Goal: Navigation & Orientation: Find specific page/section

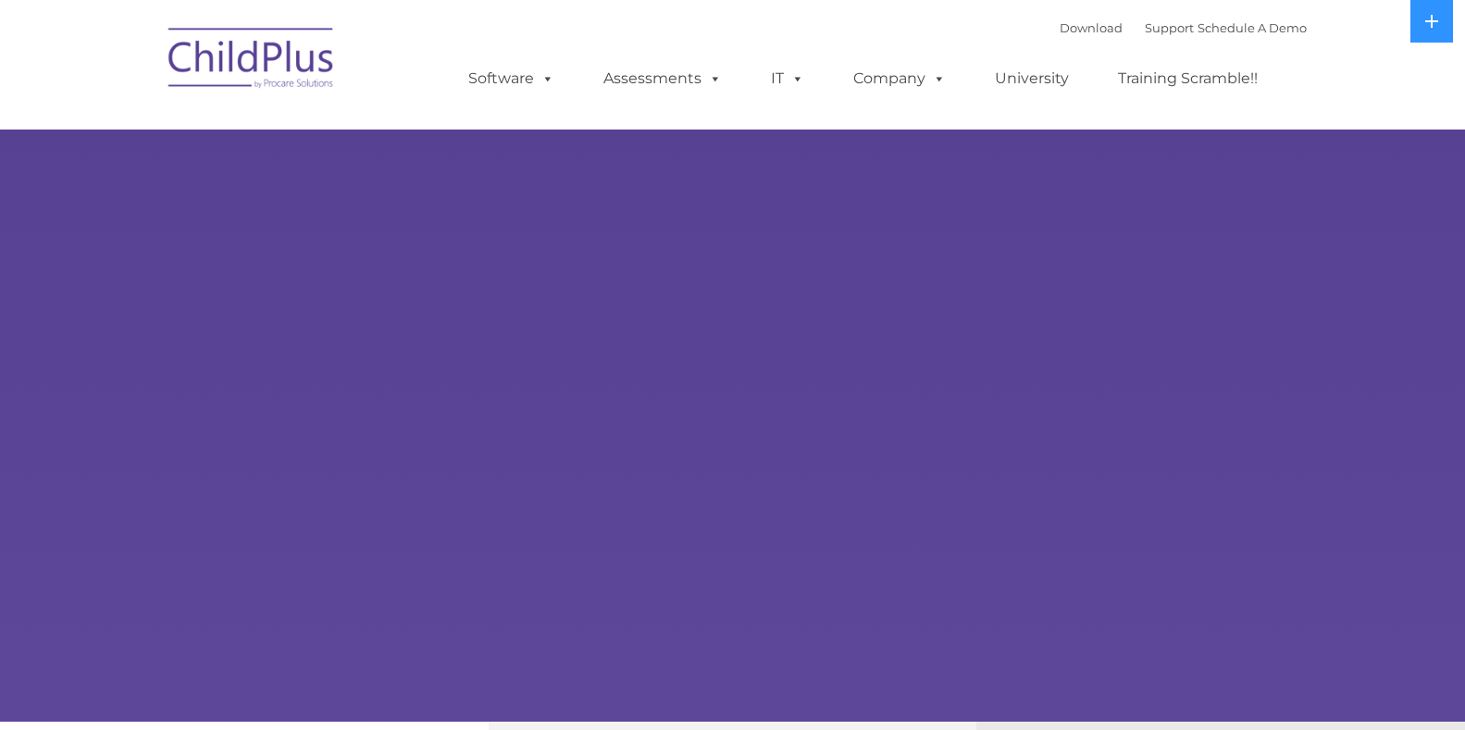
select select "MEDIUM"
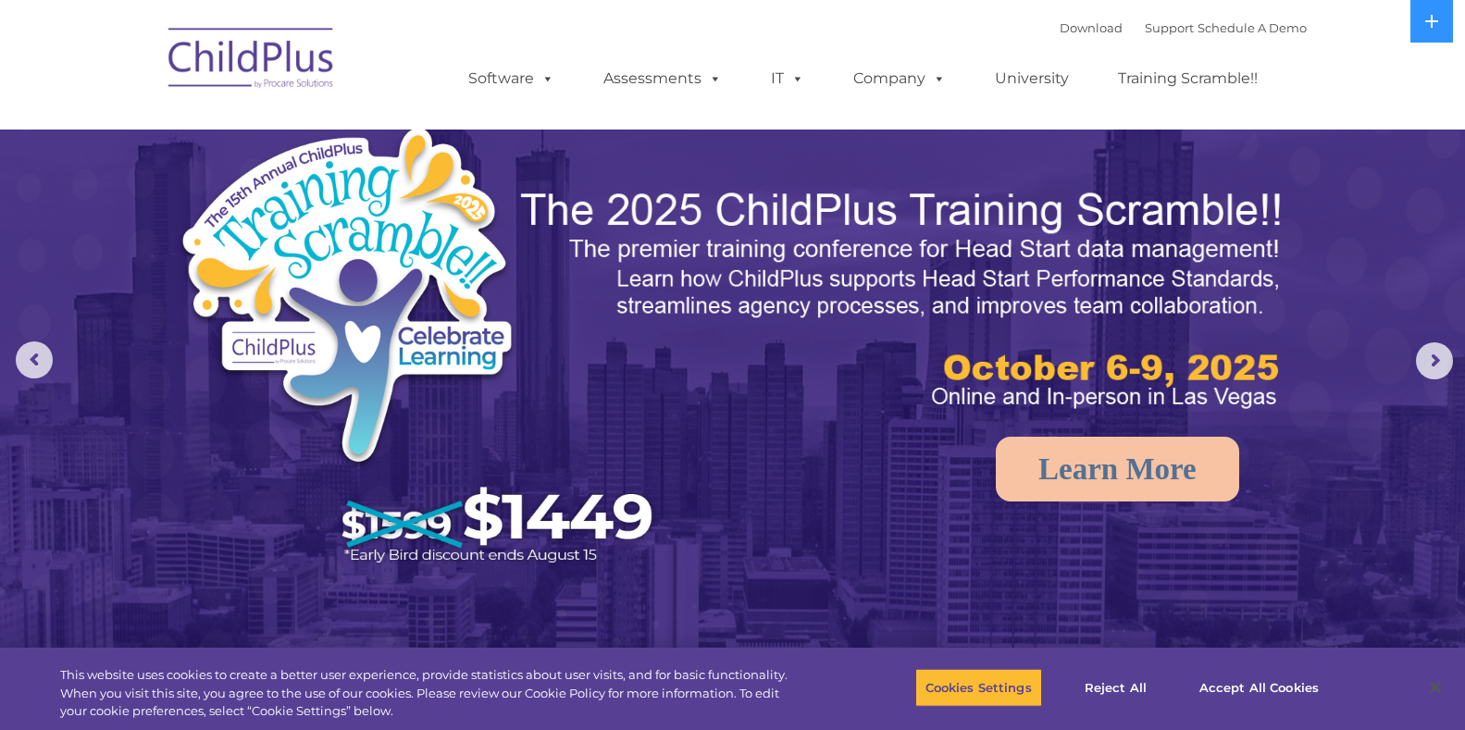
click at [195, 61] on img at bounding box center [251, 61] width 185 height 93
select select "MEDIUM"
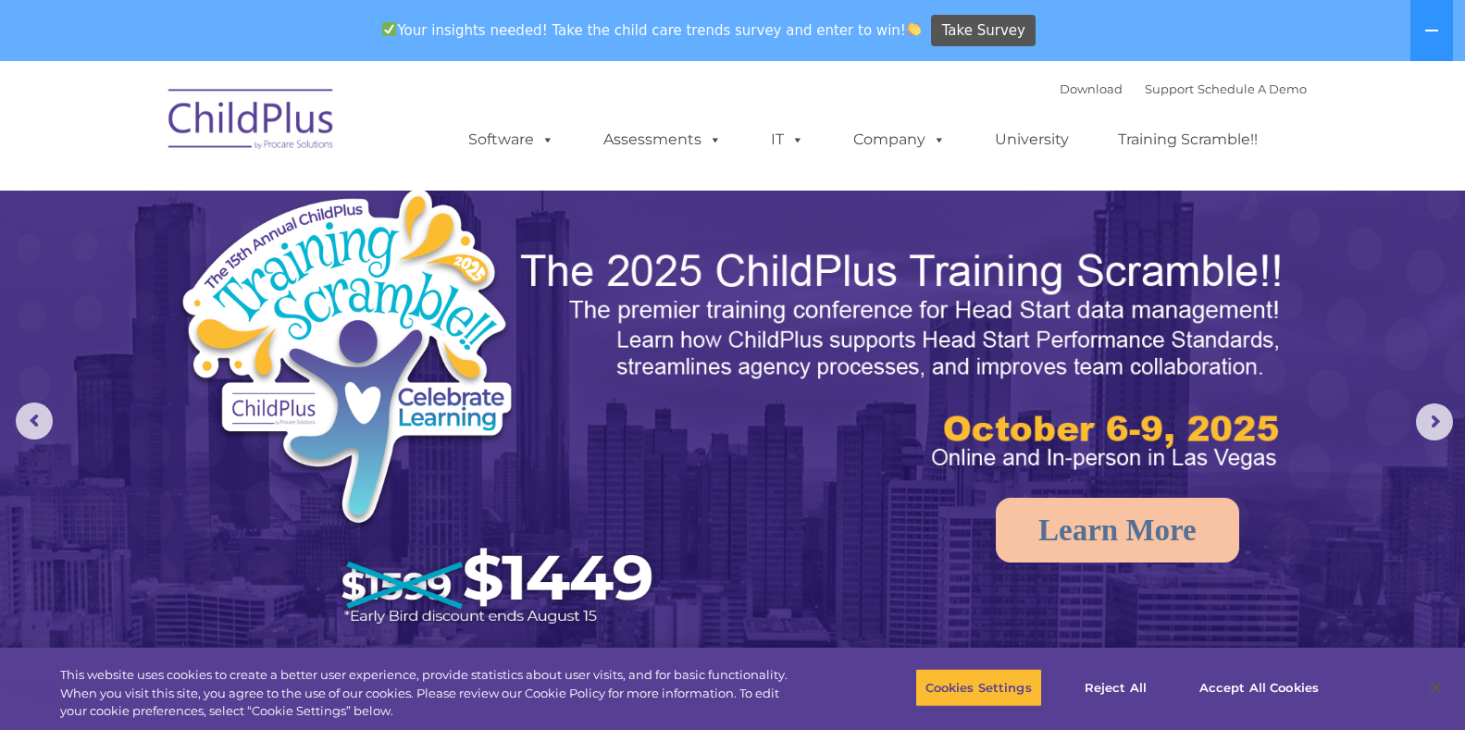
click at [195, 61] on nav "Download Support | Schedule A Demo  MENU MENU Software ChildPlus: The original…" at bounding box center [732, 126] width 1465 height 130
click at [224, 108] on img at bounding box center [251, 122] width 185 height 93
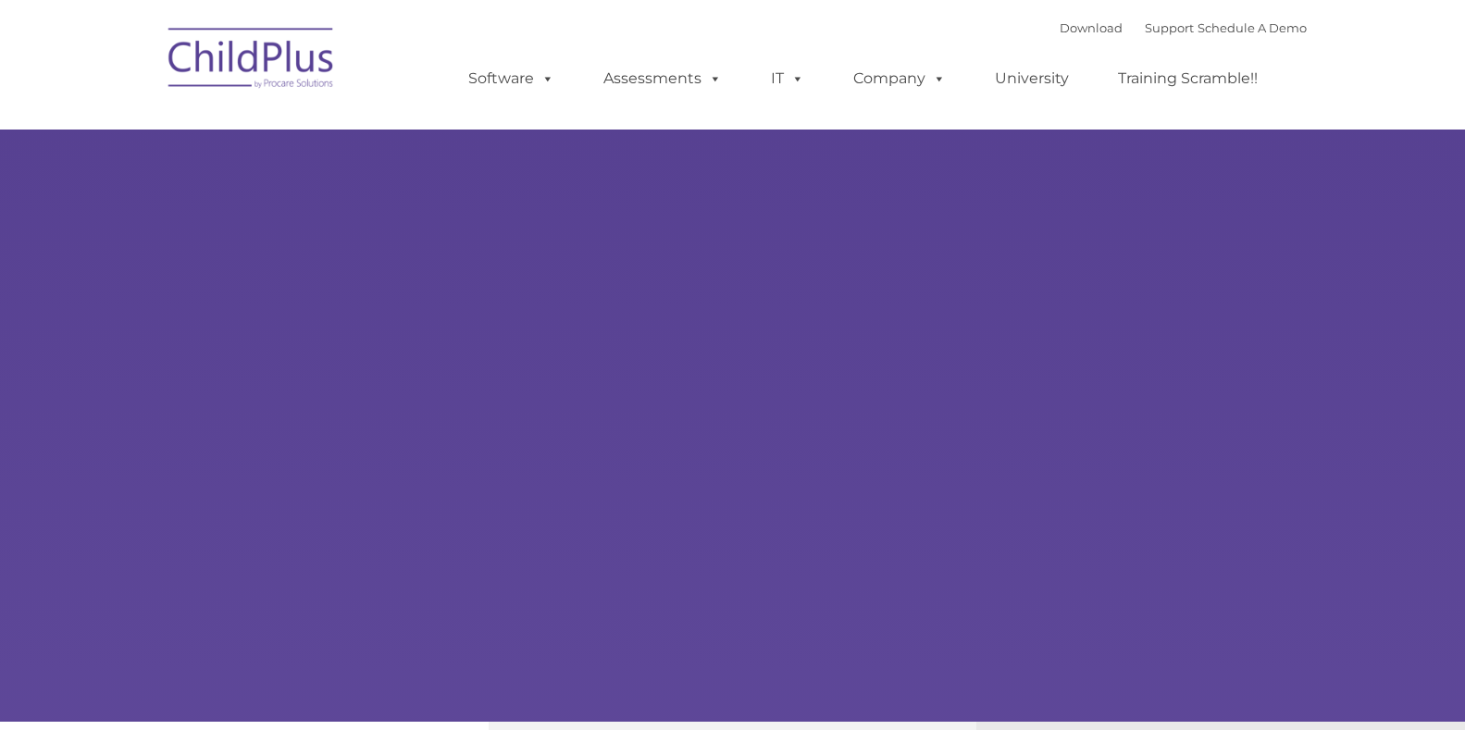
type input ""
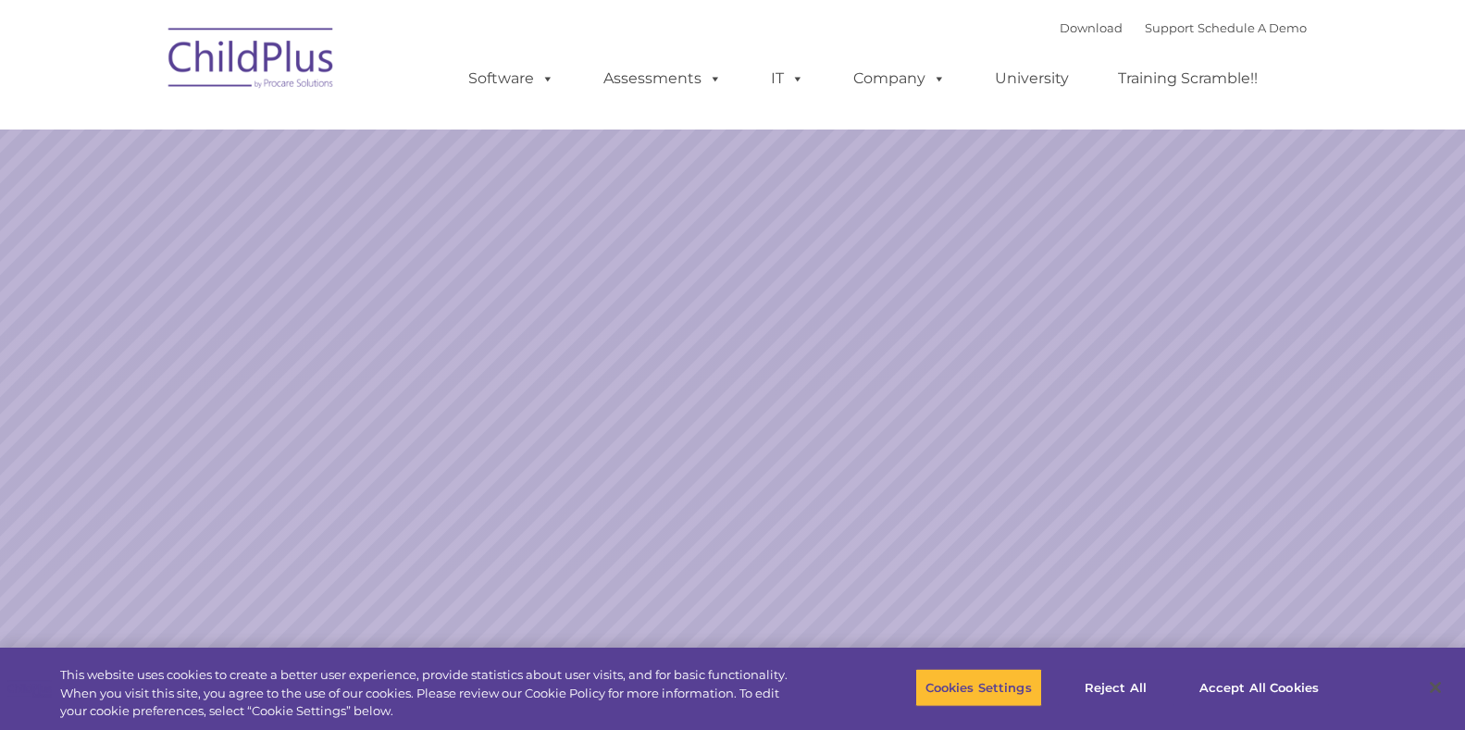
select select "MEDIUM"
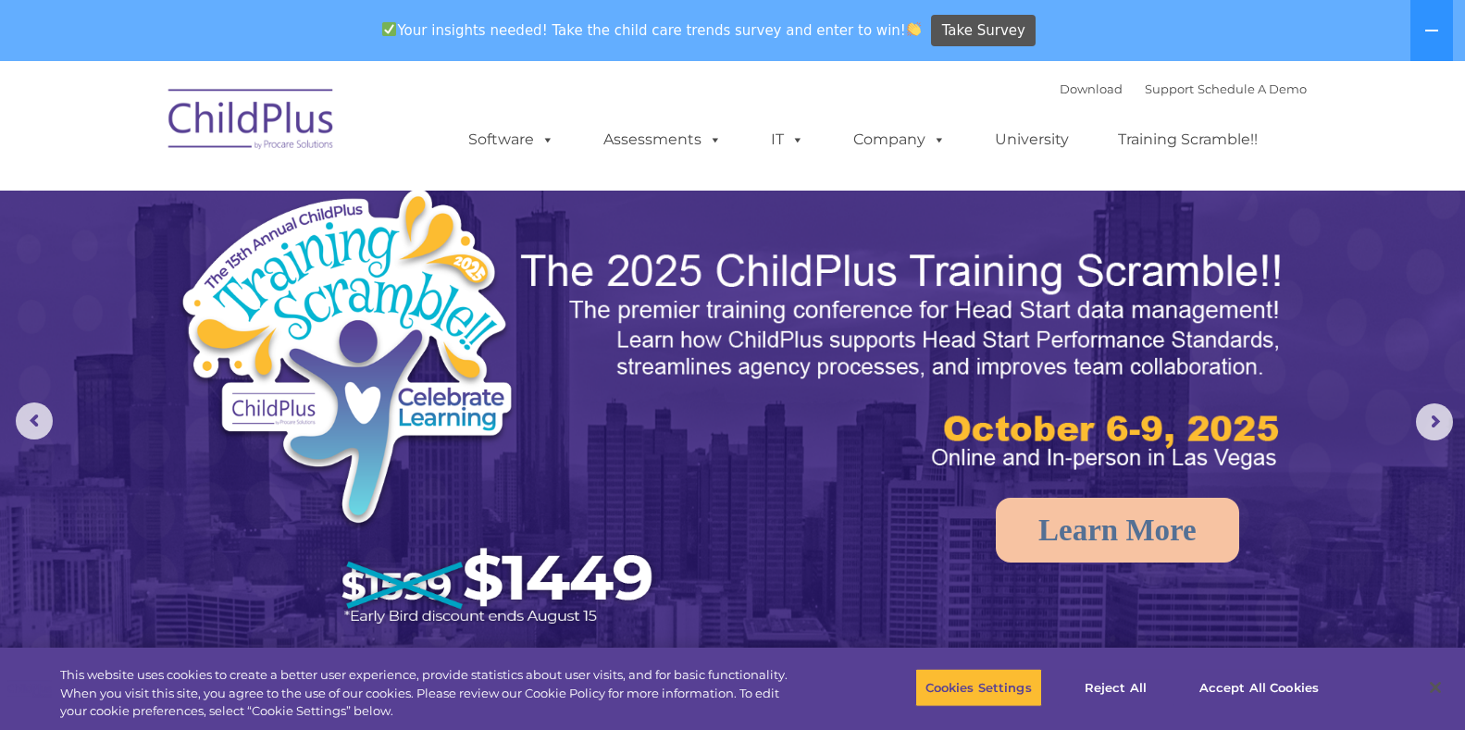
click at [206, 118] on img at bounding box center [251, 122] width 185 height 93
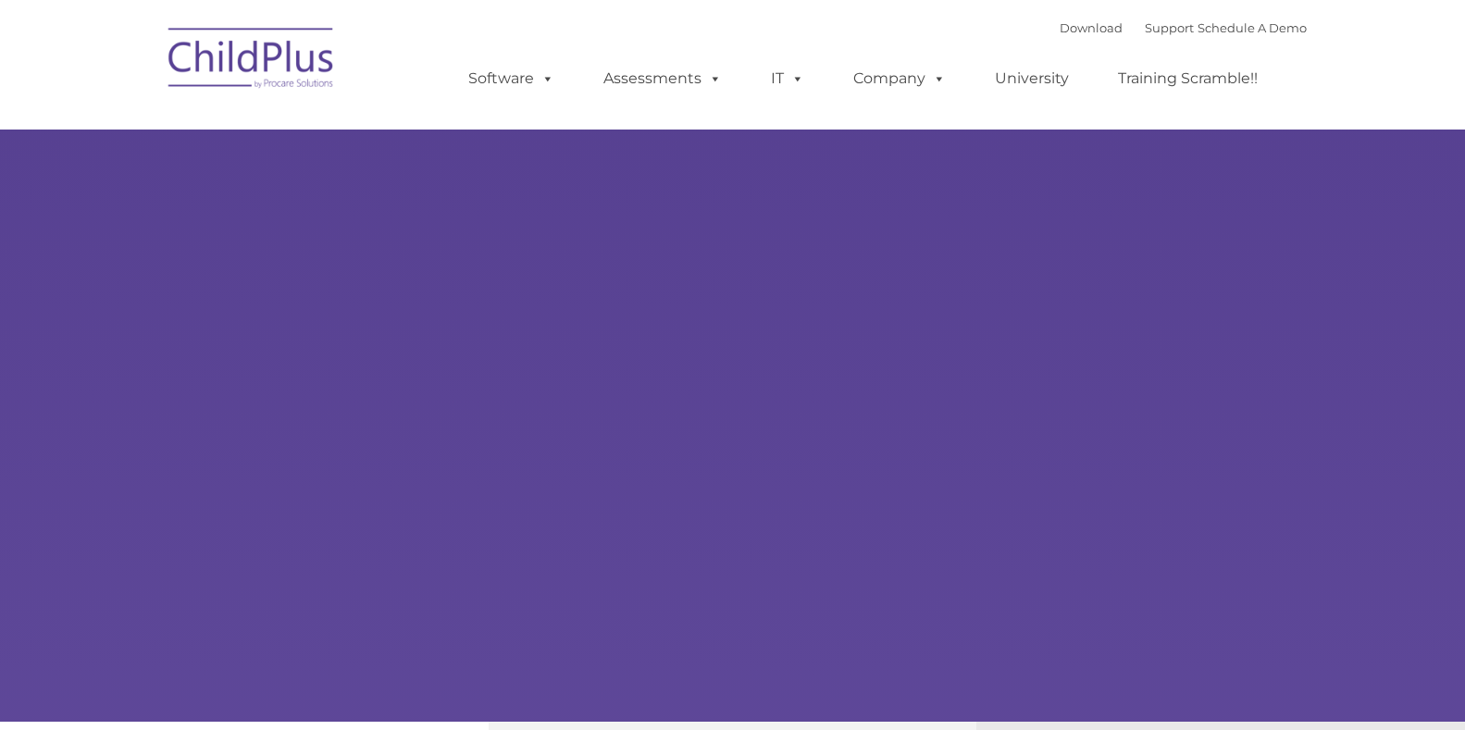
type input ""
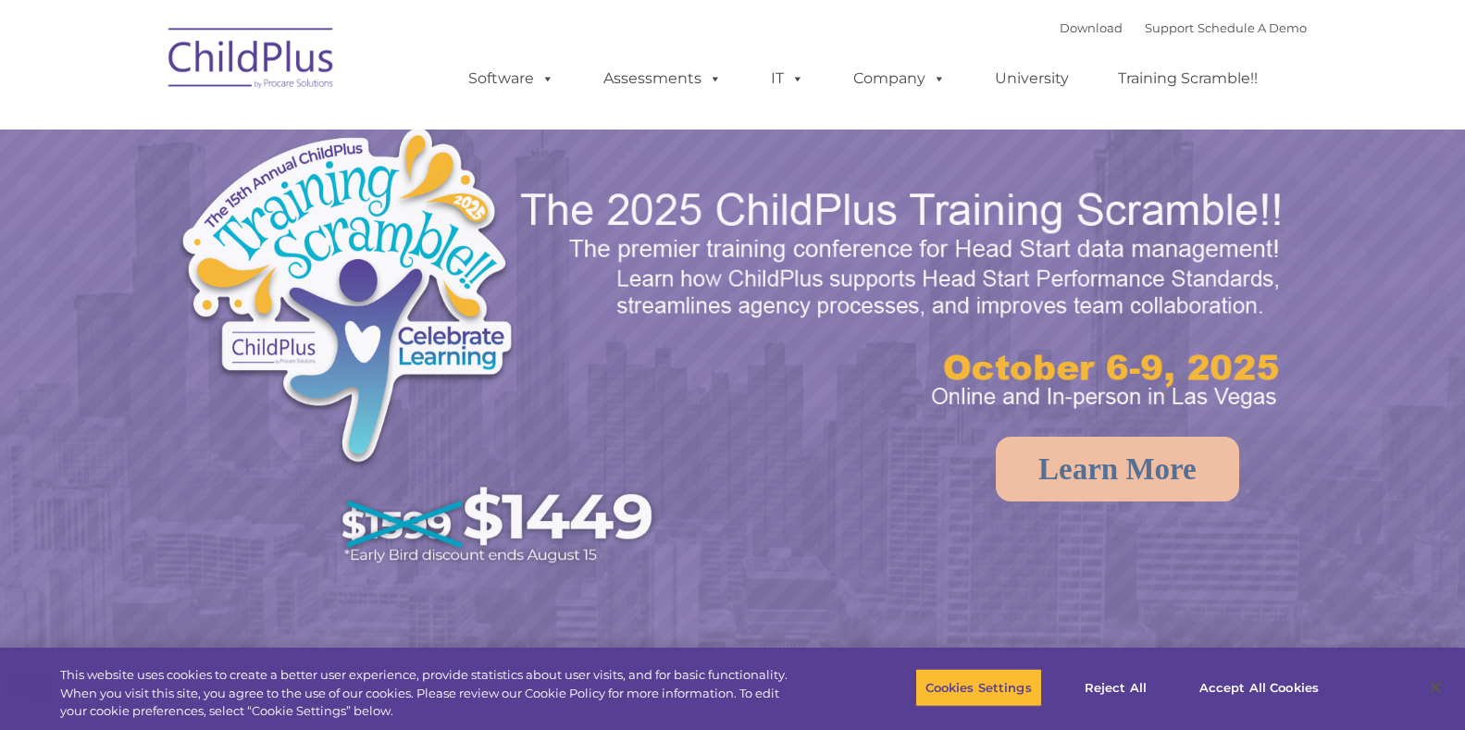
select select "MEDIUM"
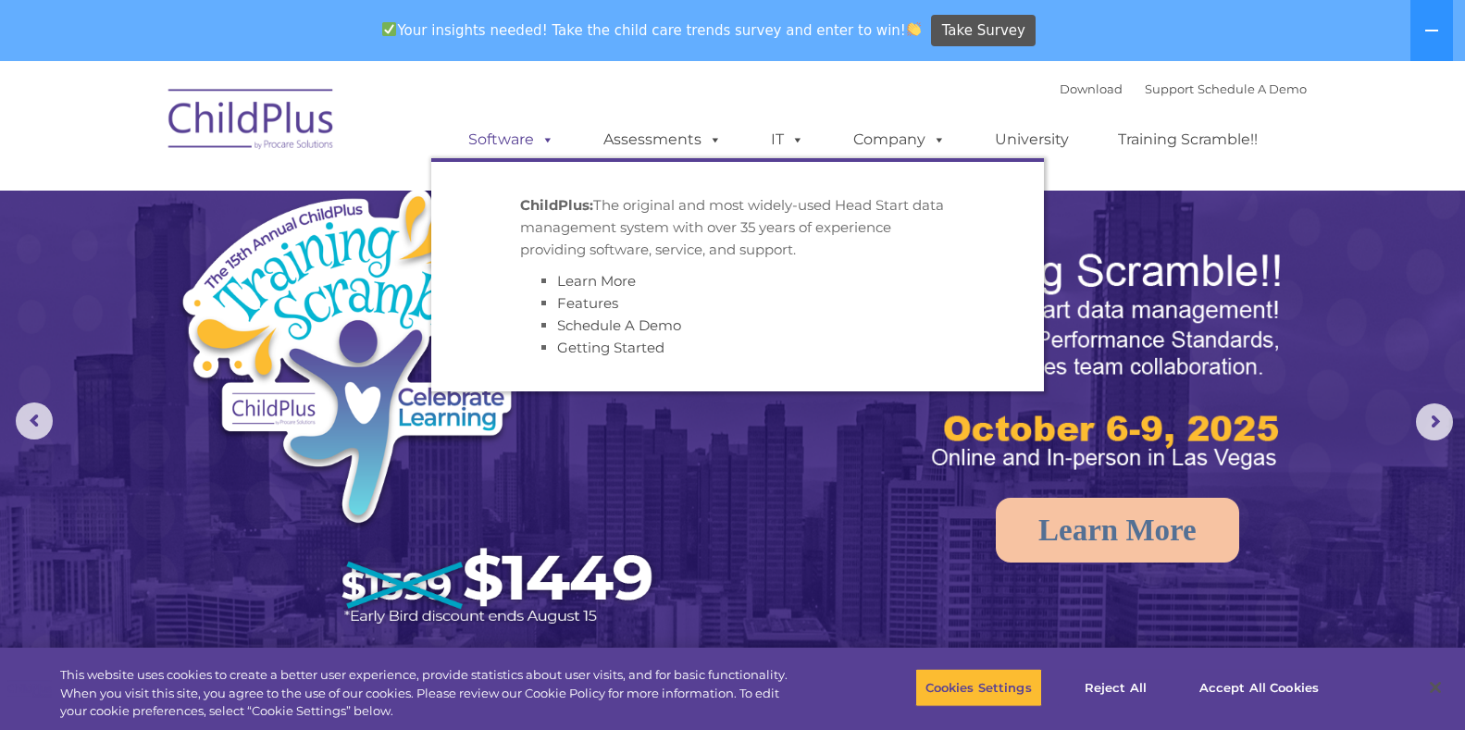
click at [492, 143] on link "Software" at bounding box center [511, 139] width 123 height 37
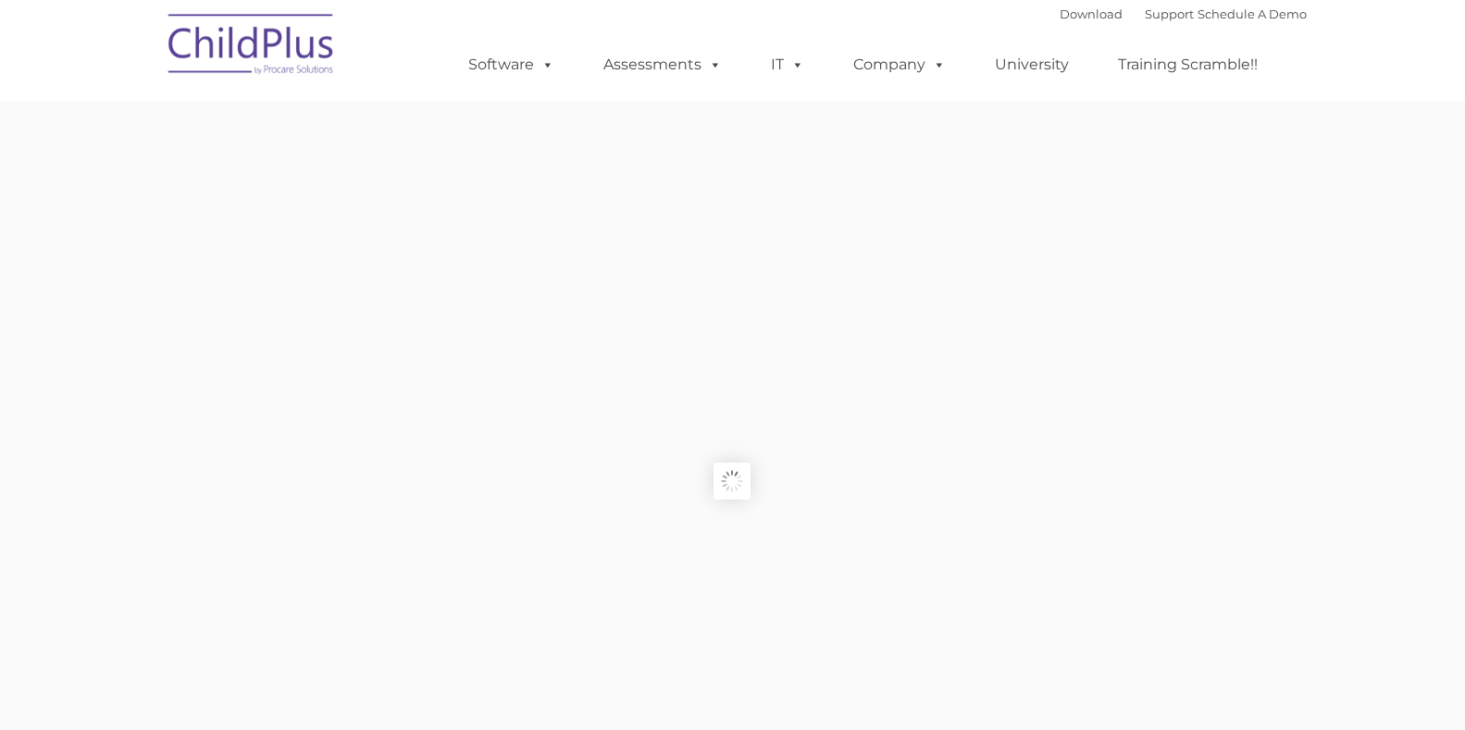
type input ""
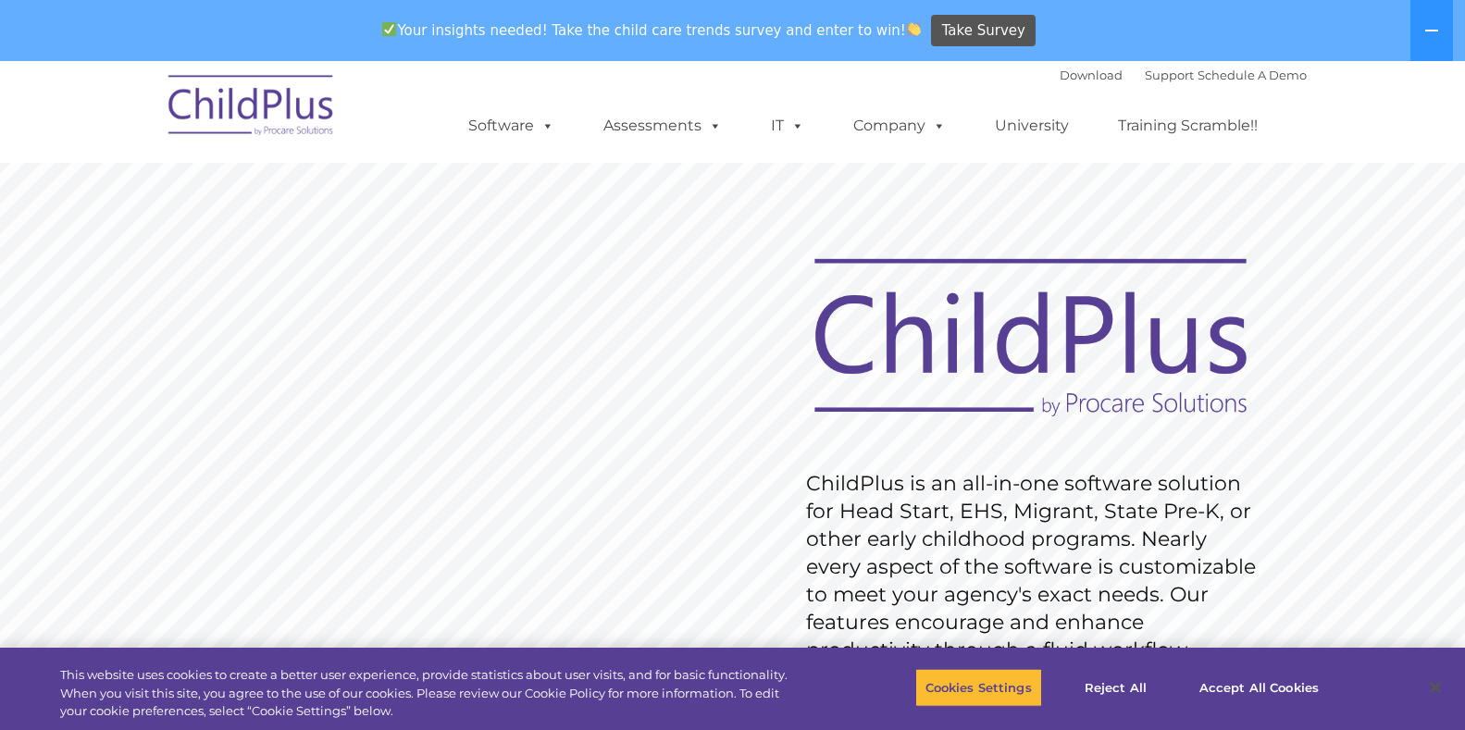
click at [911, 319] on img at bounding box center [1030, 339] width 471 height 172
click at [341, 346] on rs-slide "Request Pricing ChildPlus is an all-in-one software solution for Head Start, EH…" at bounding box center [732, 542] width 1465 height 833
click at [217, 110] on img at bounding box center [251, 108] width 185 height 93
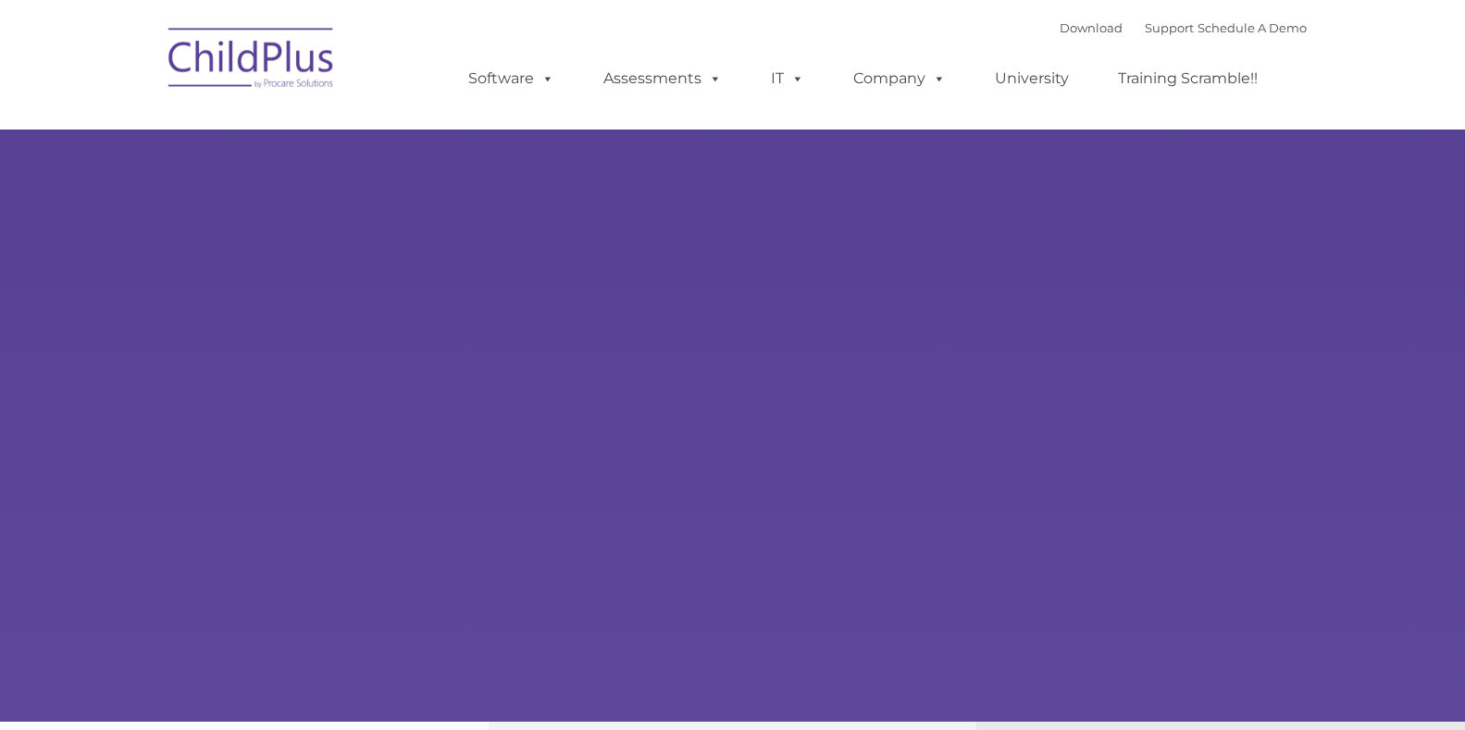
type input ""
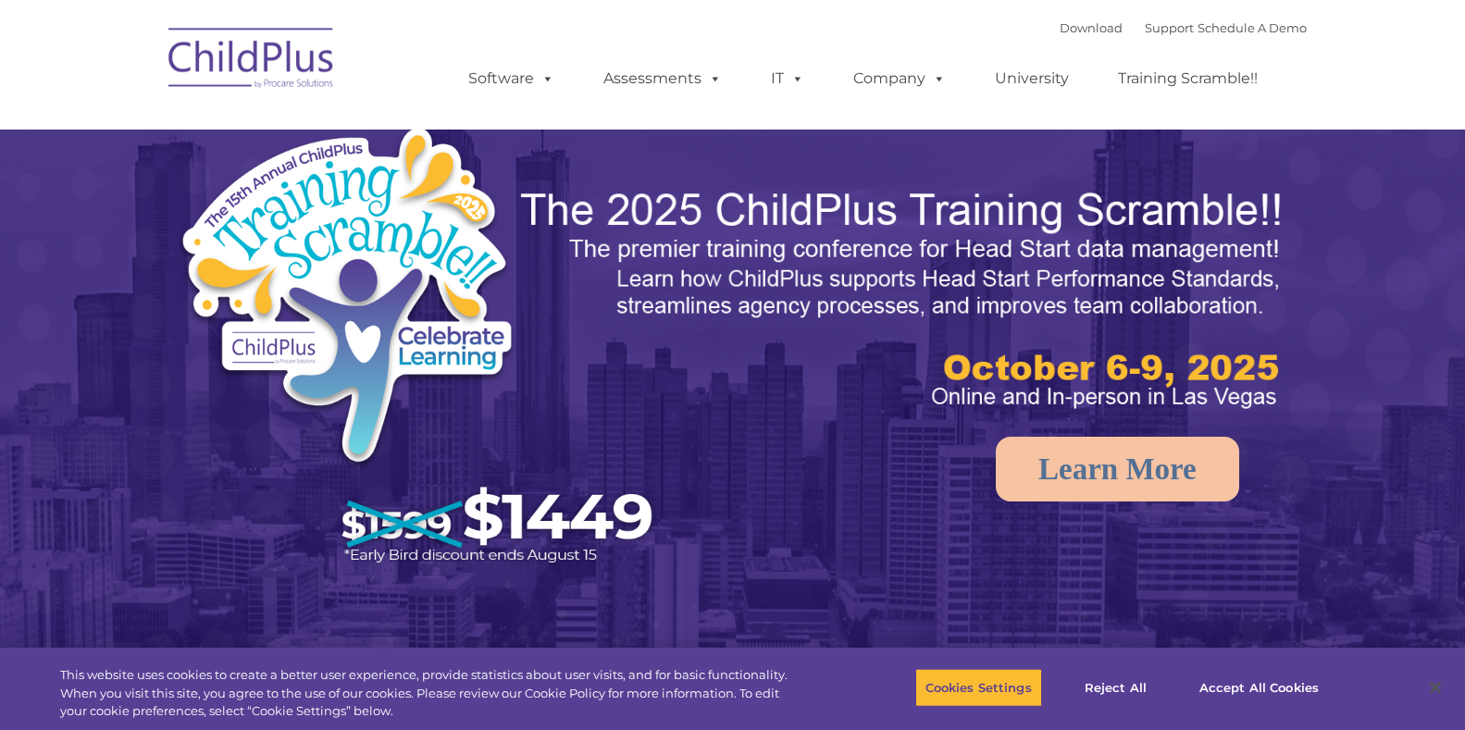
select select "MEDIUM"
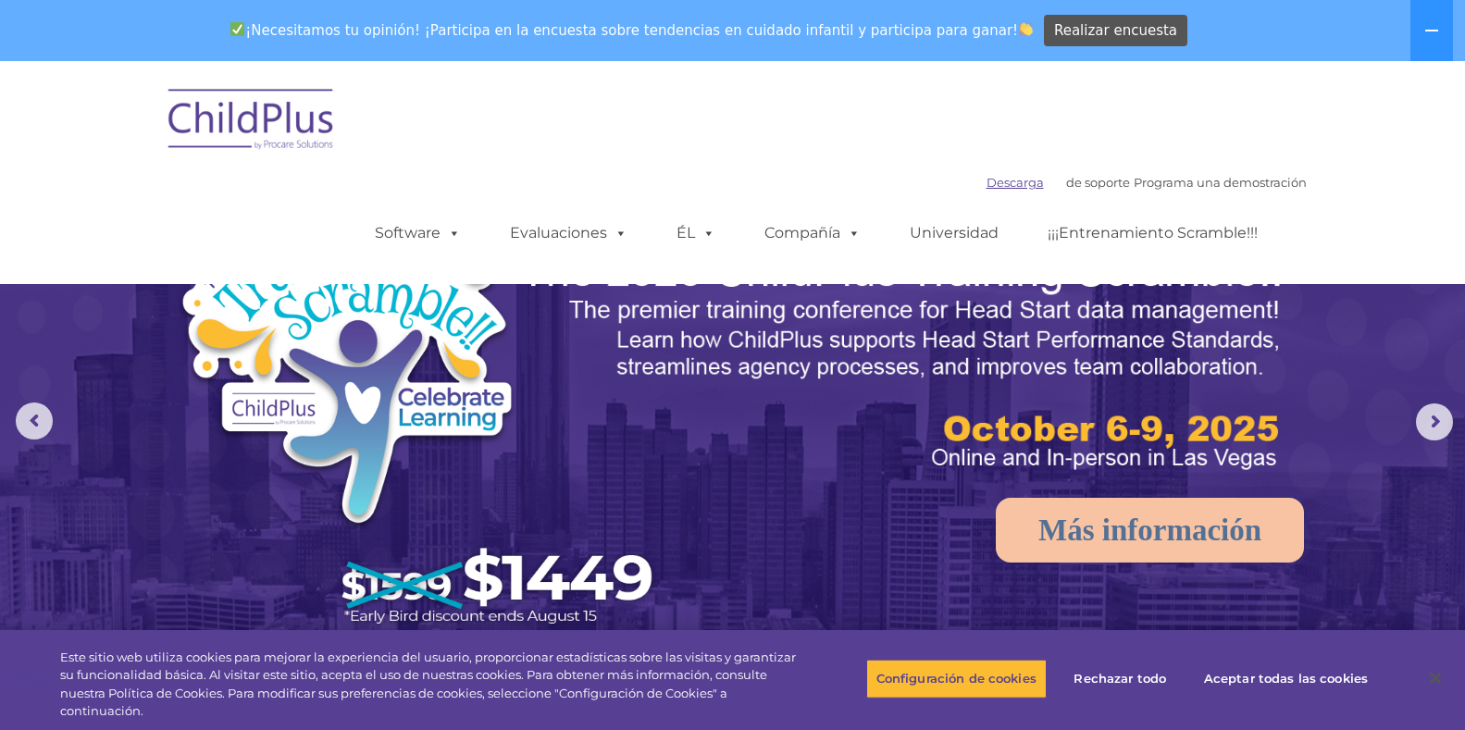
click at [987, 184] on font "Descarga" at bounding box center [1015, 182] width 57 height 15
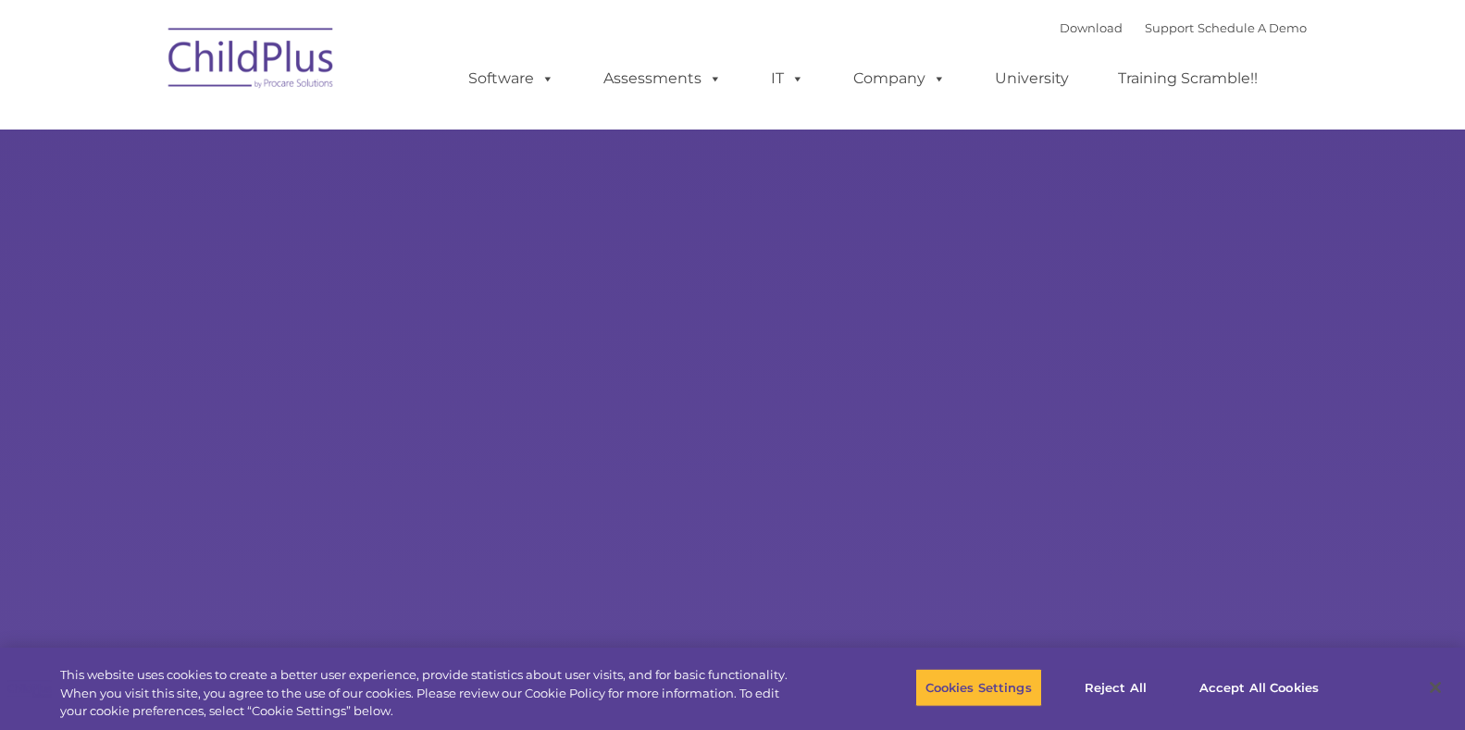
type input ""
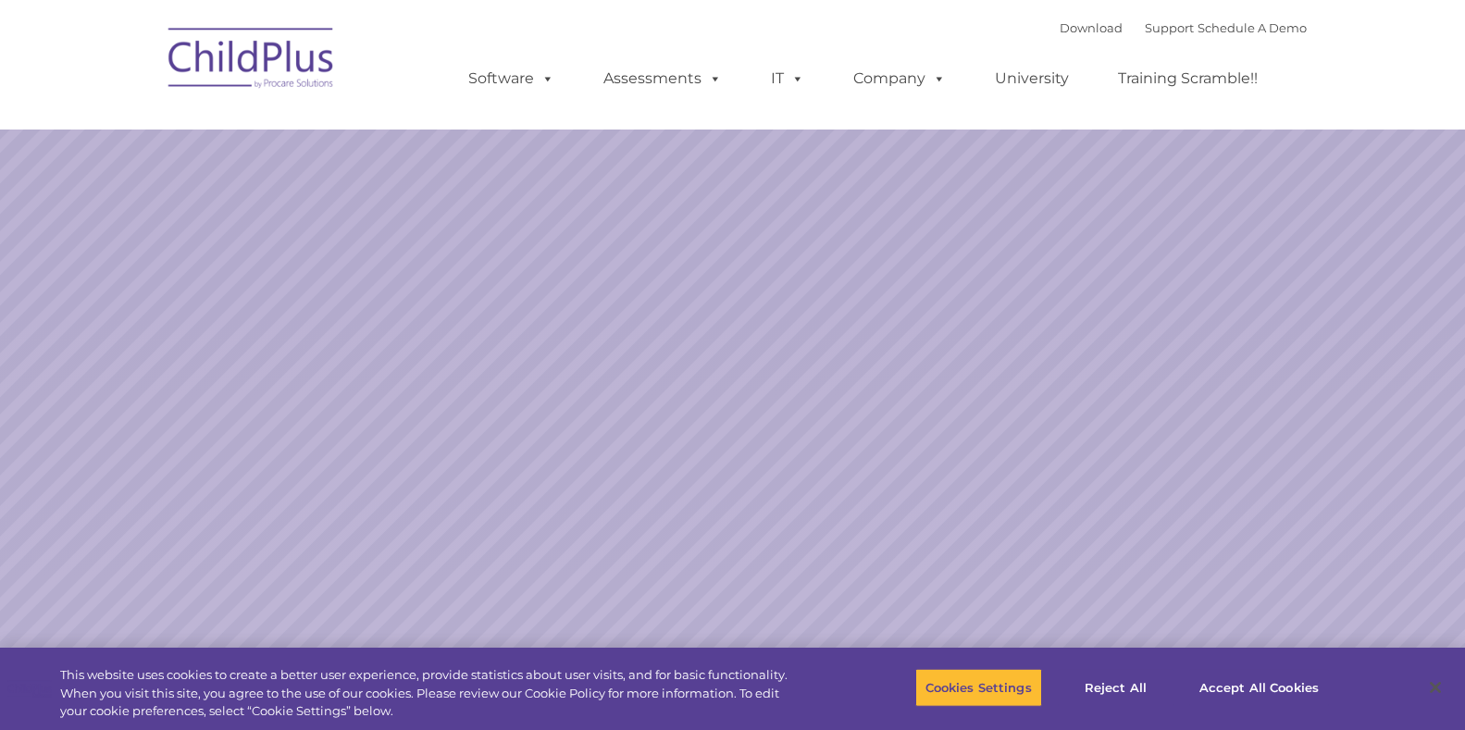
select select "MEDIUM"
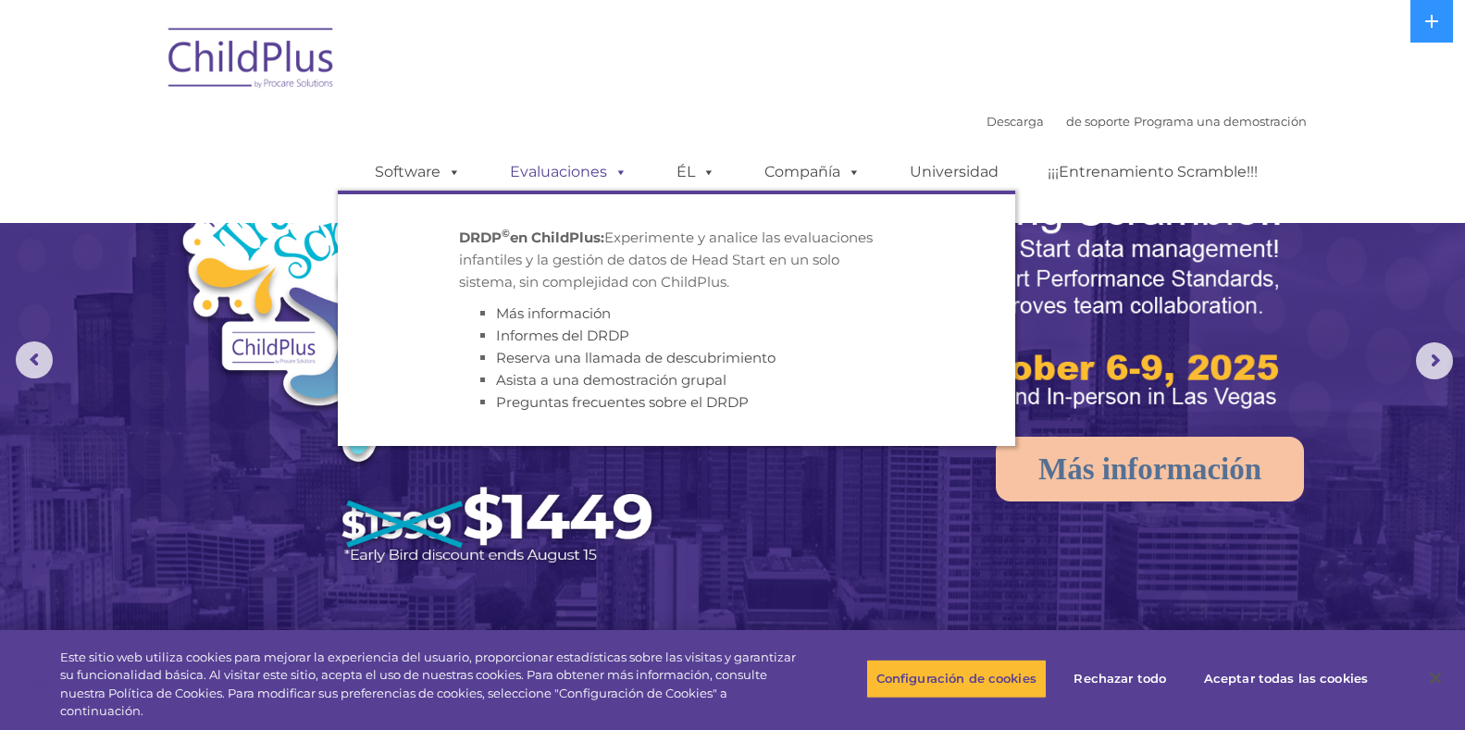
click at [563, 170] on font "Evaluaciones" at bounding box center [558, 172] width 97 height 18
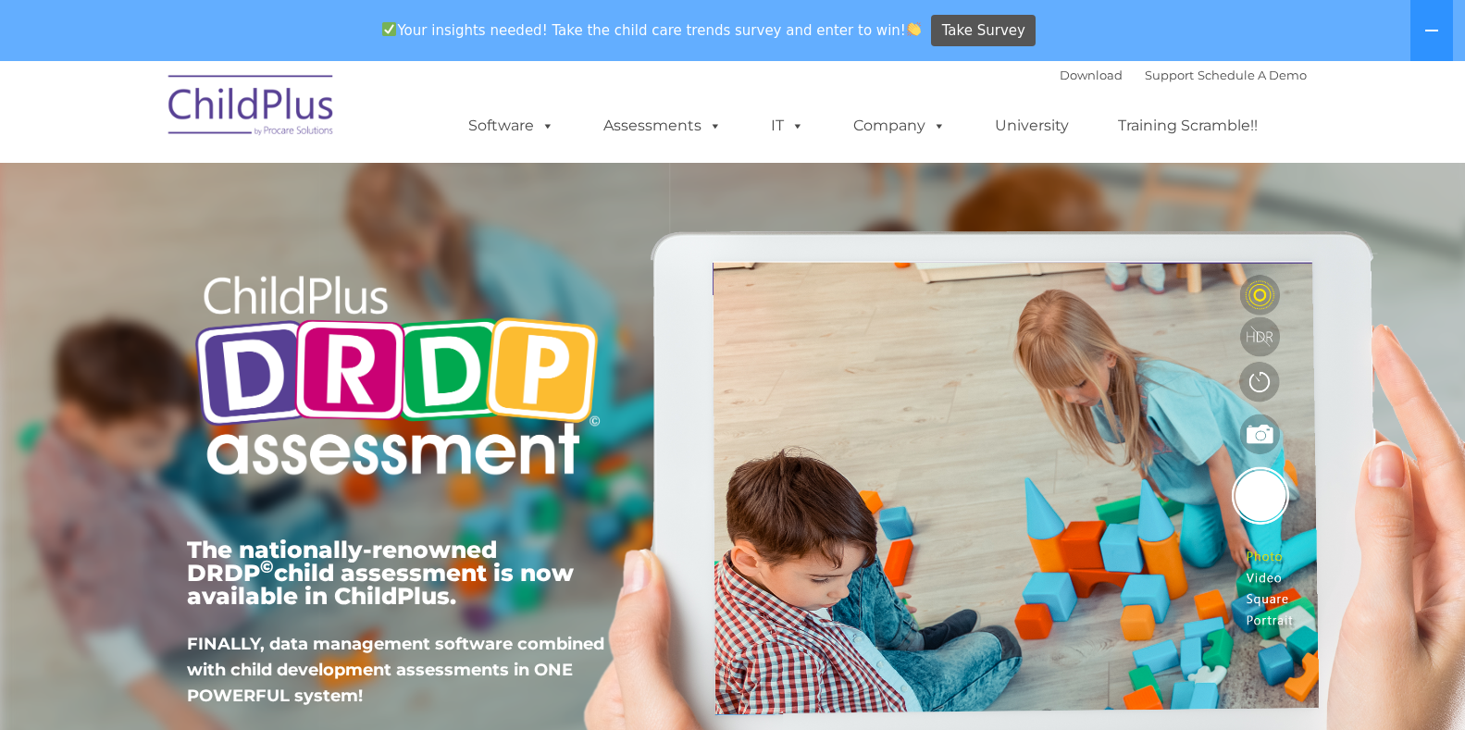
drag, startPoint x: 0, startPoint y: 0, endPoint x: 328, endPoint y: 112, distance: 346.2
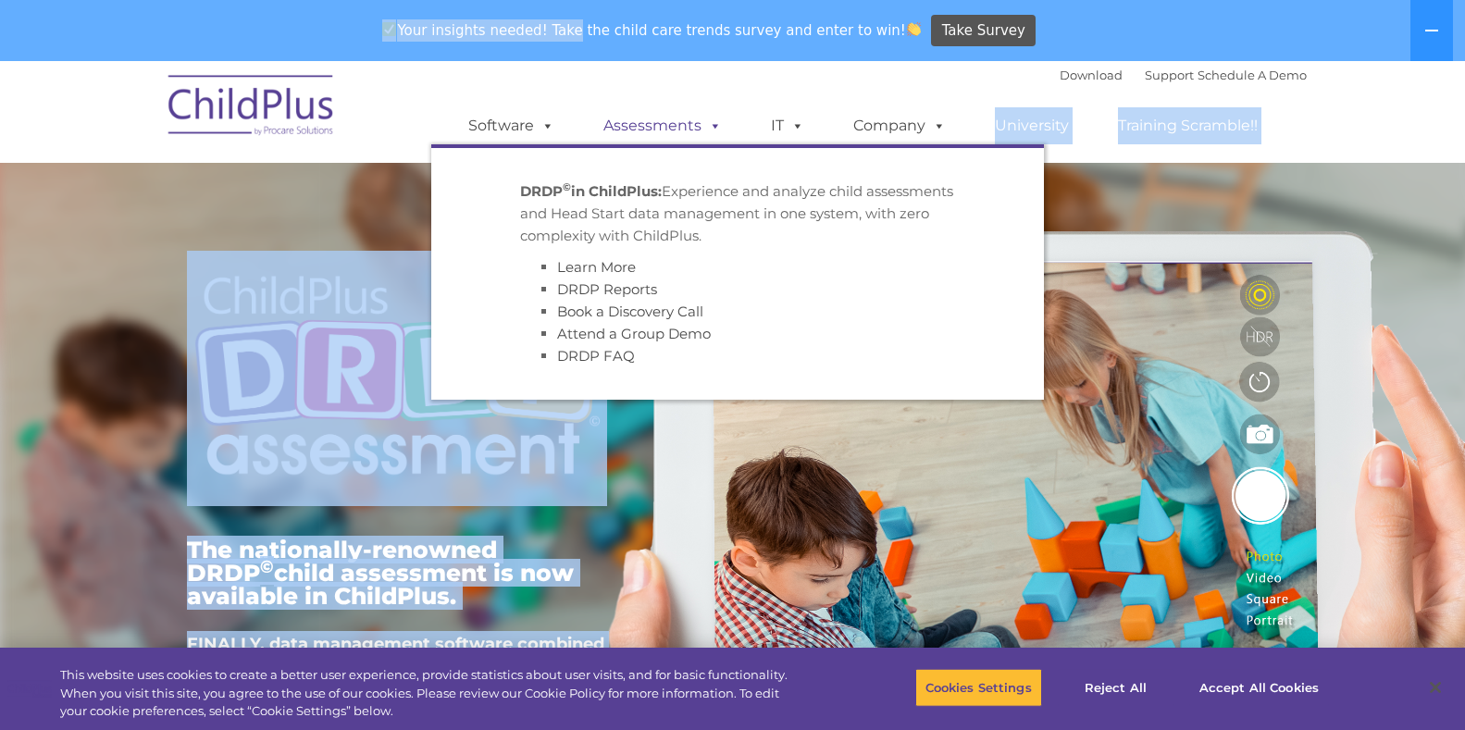
click at [626, 130] on link "Assessments" at bounding box center [662, 125] width 155 height 37
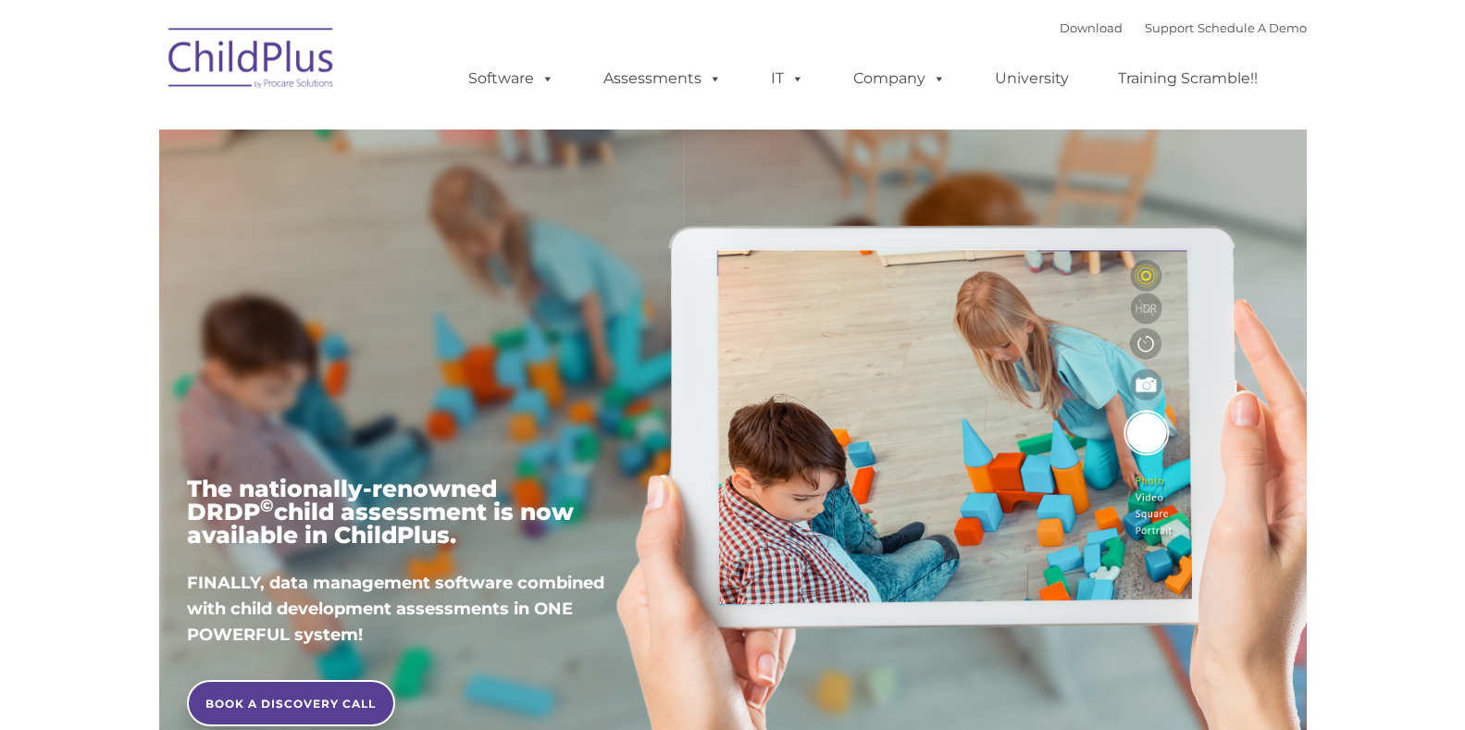
type input ""
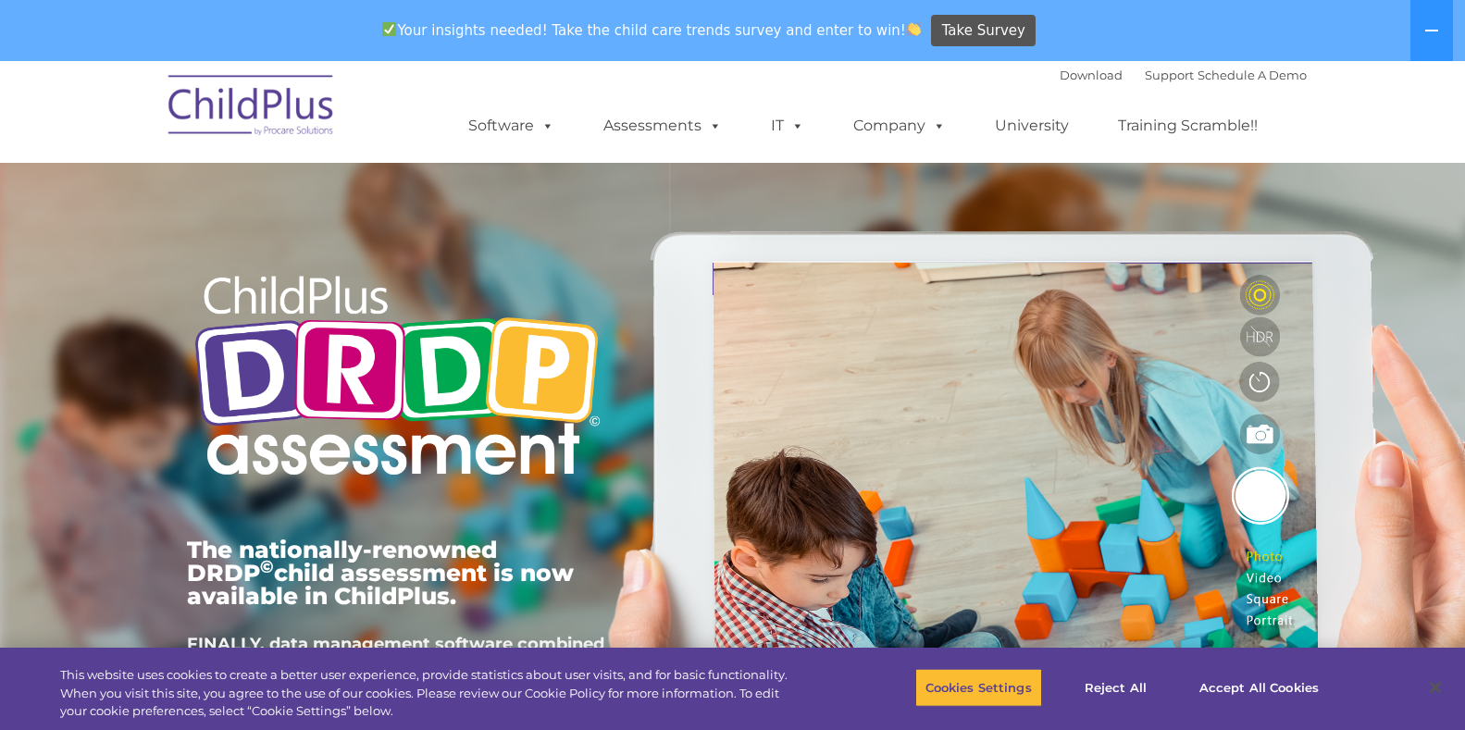
click at [216, 93] on img at bounding box center [251, 108] width 185 height 93
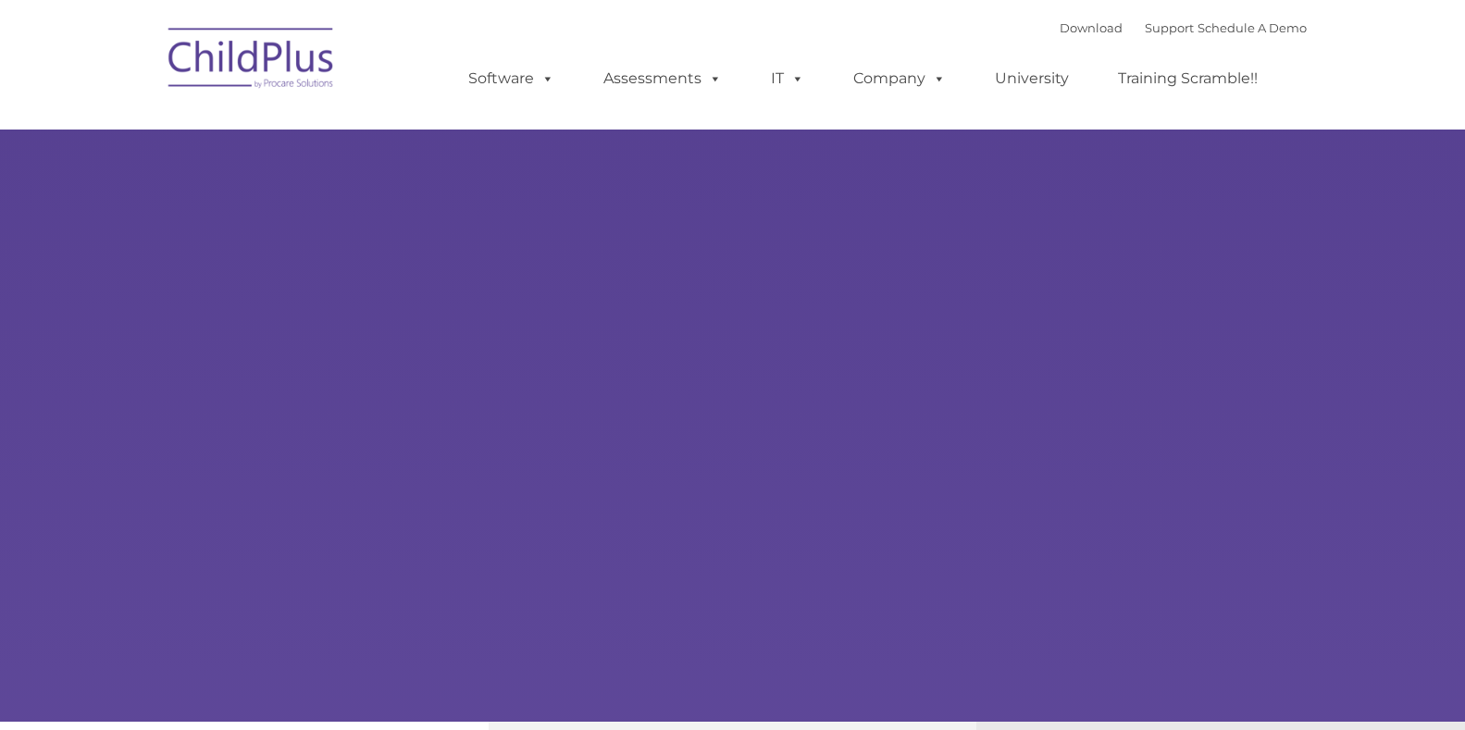
type input ""
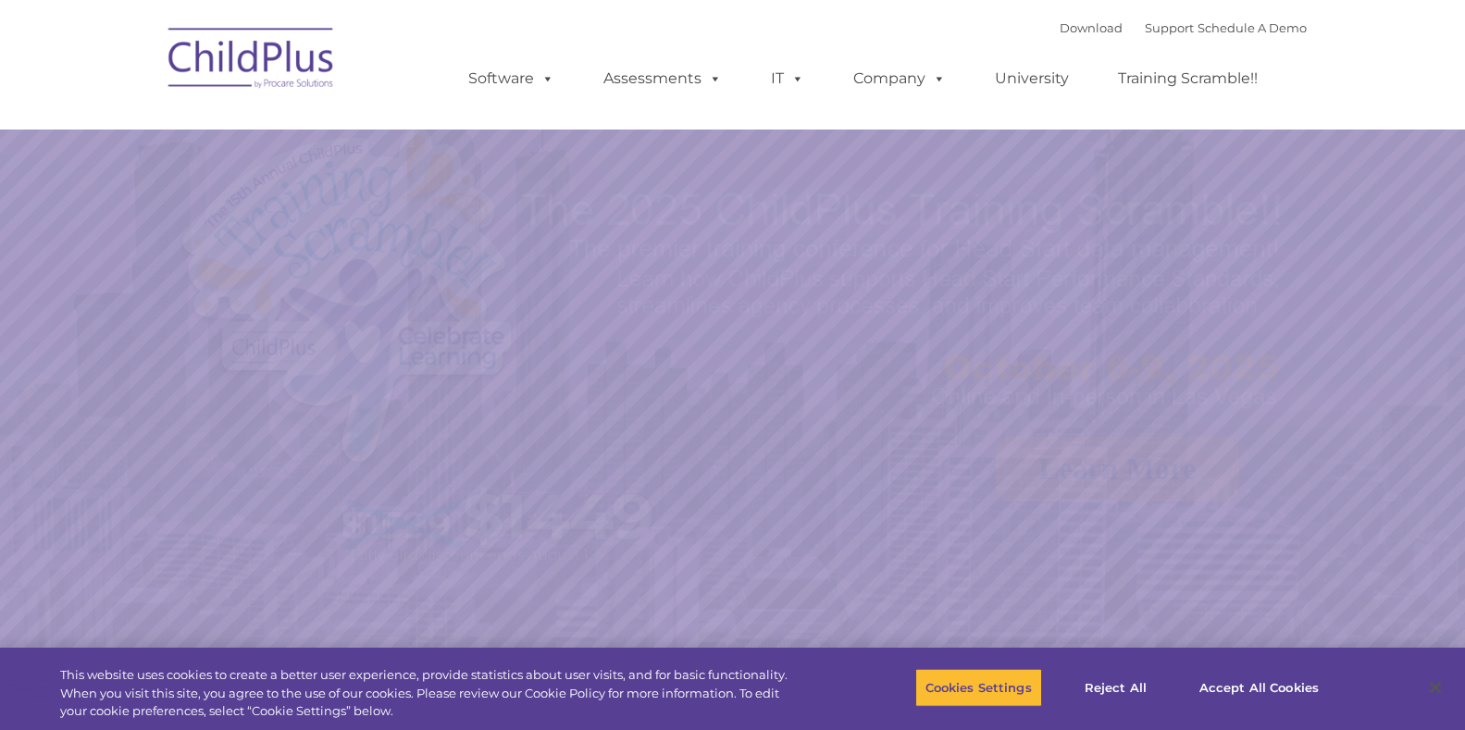
select select "MEDIUM"
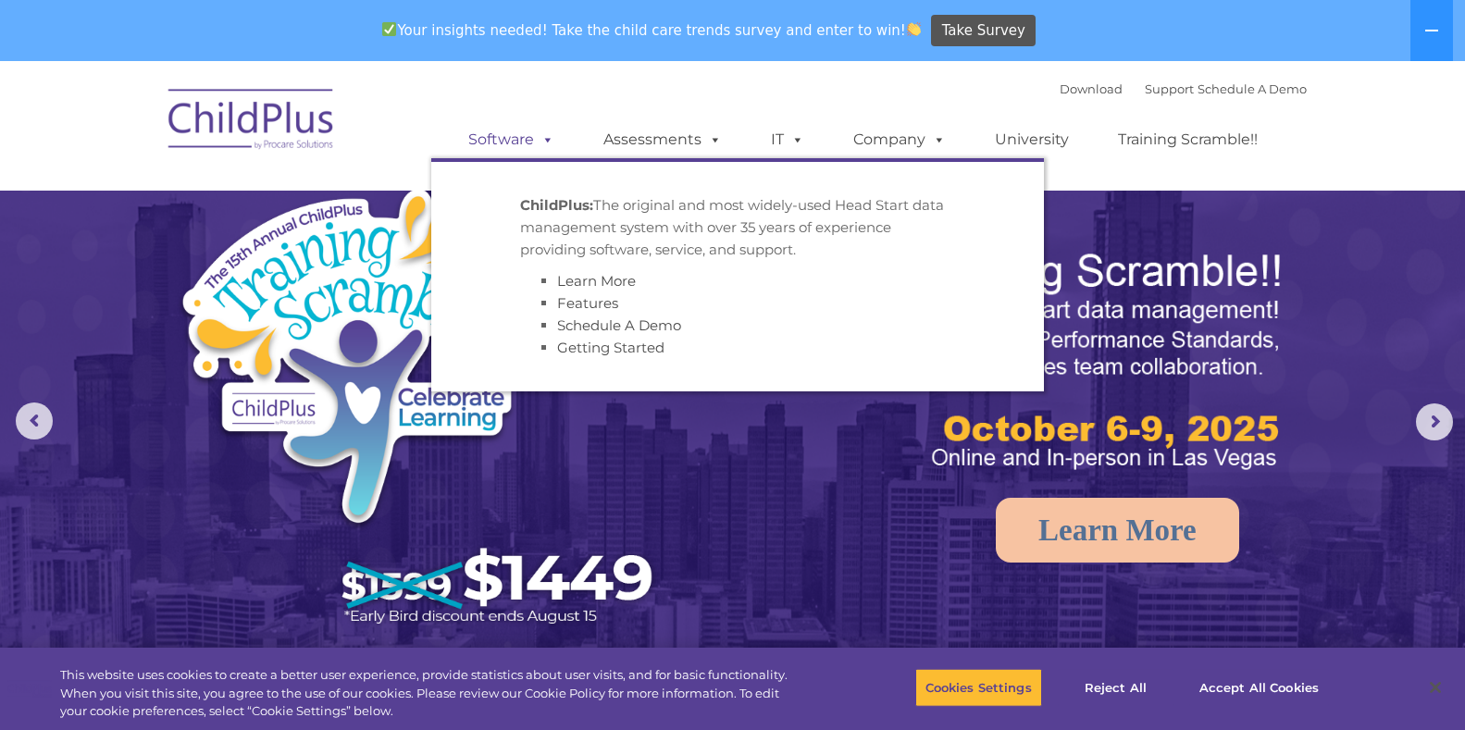
click at [495, 137] on link "Software" at bounding box center [511, 139] width 123 height 37
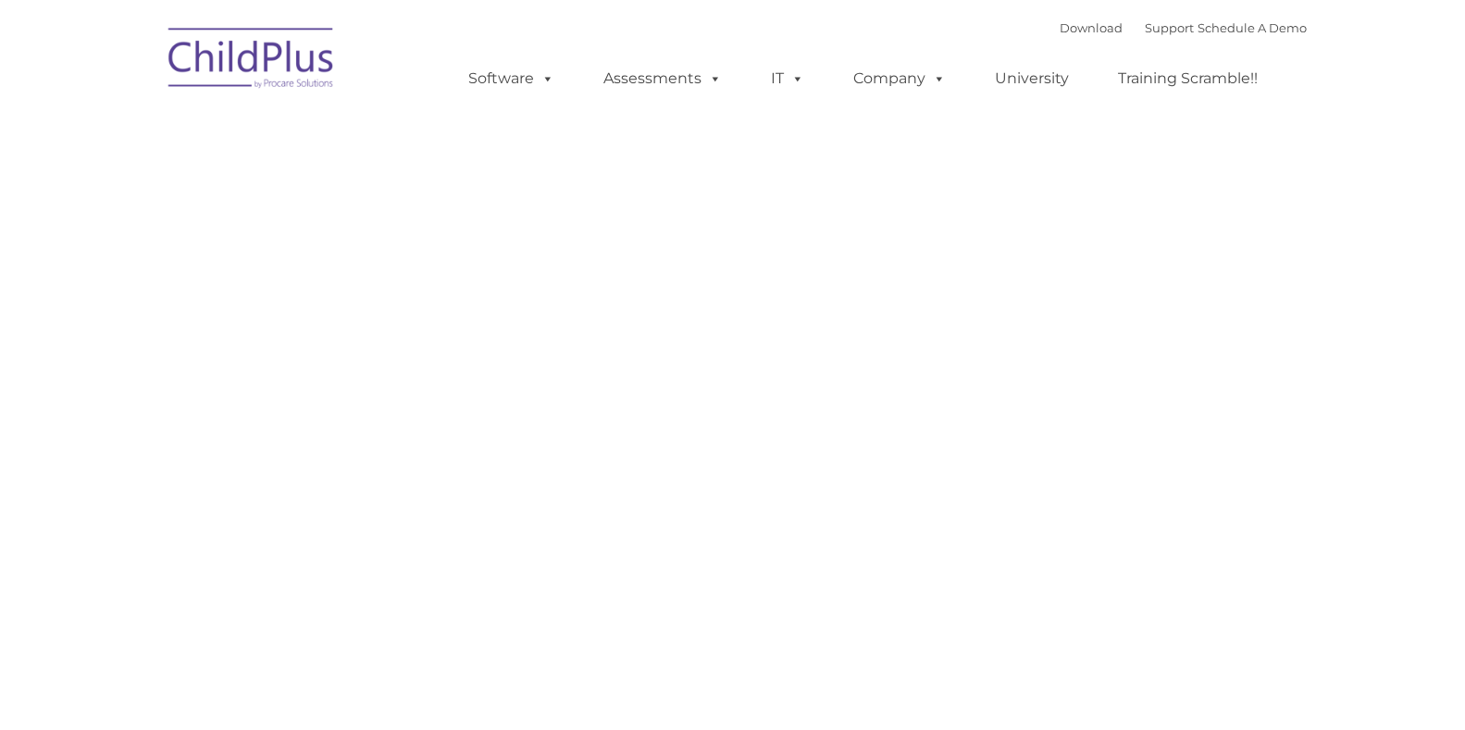
type input ""
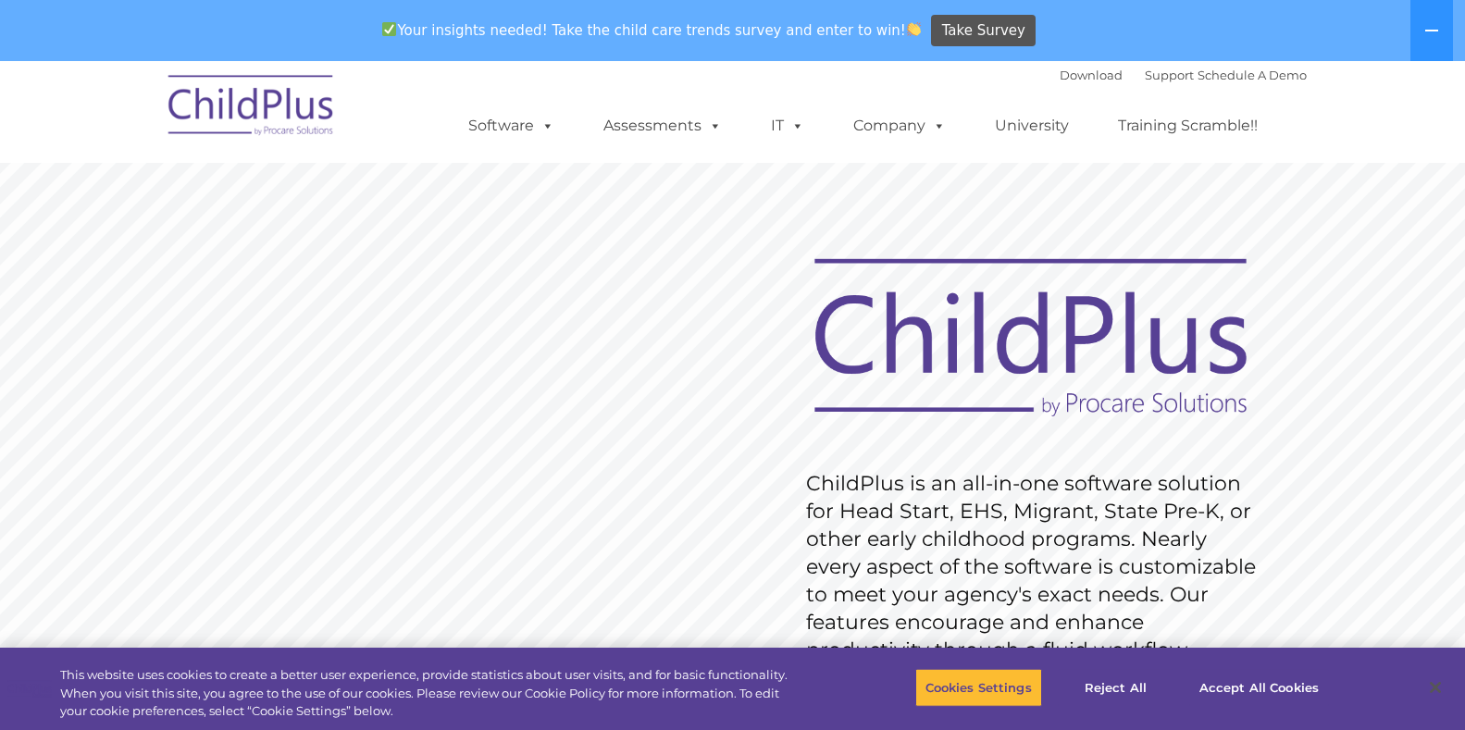
click at [298, 104] on img at bounding box center [251, 108] width 185 height 93
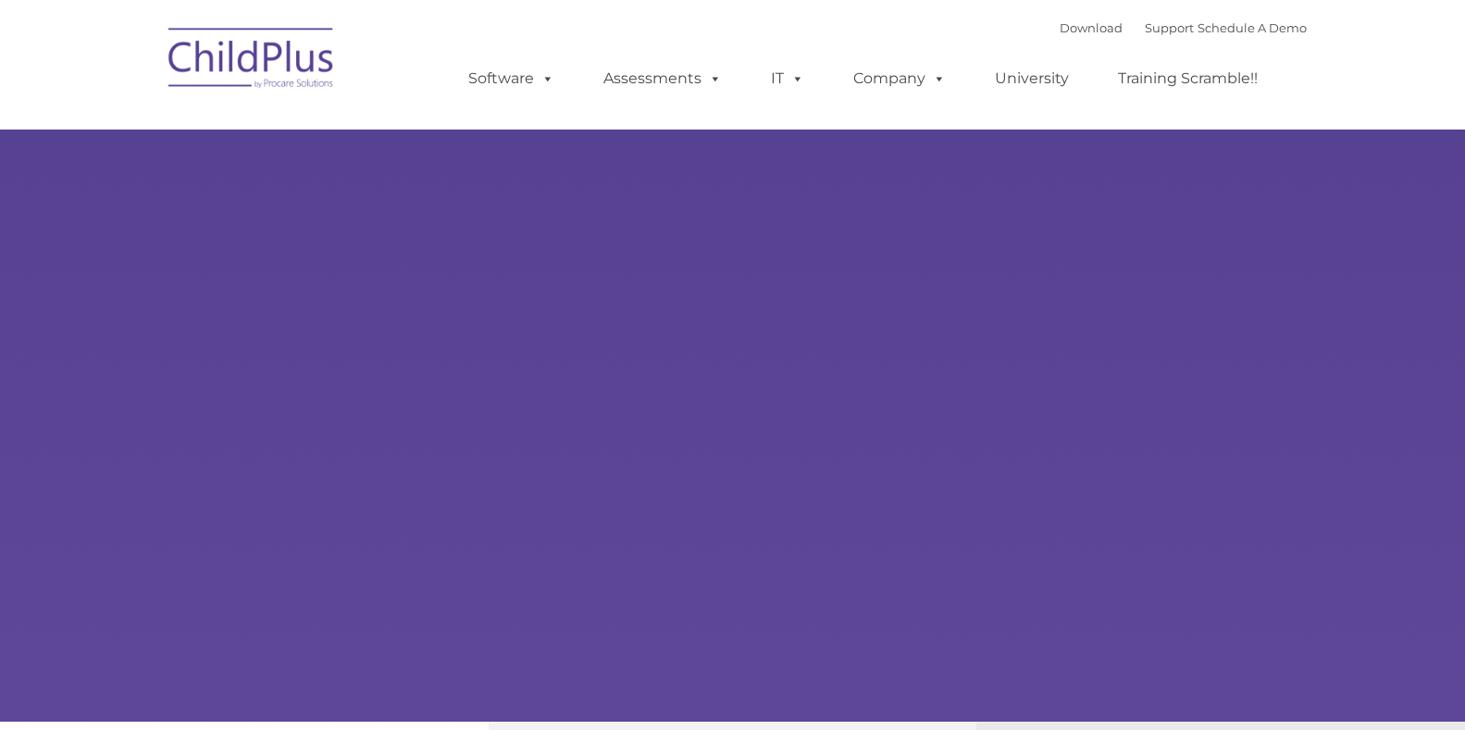
type input ""
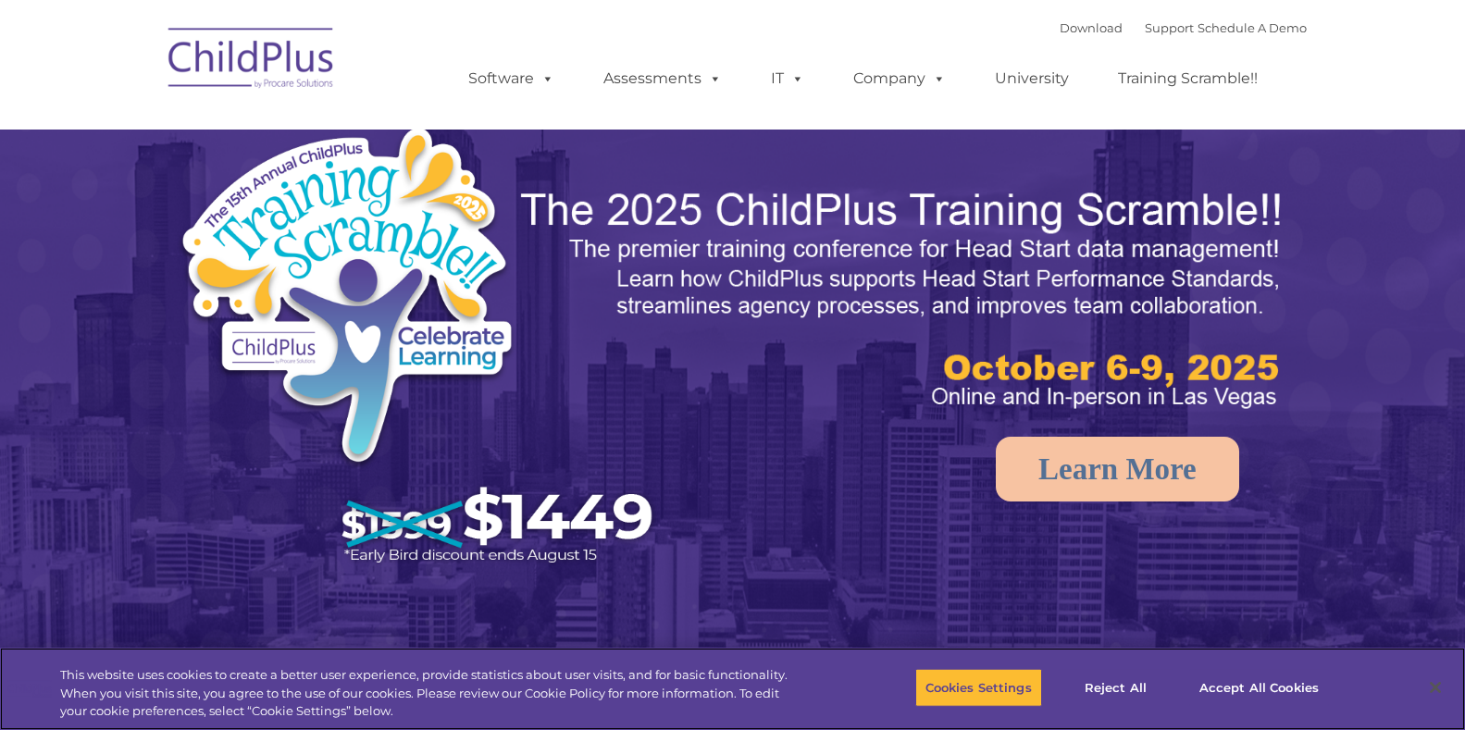
select select "MEDIUM"
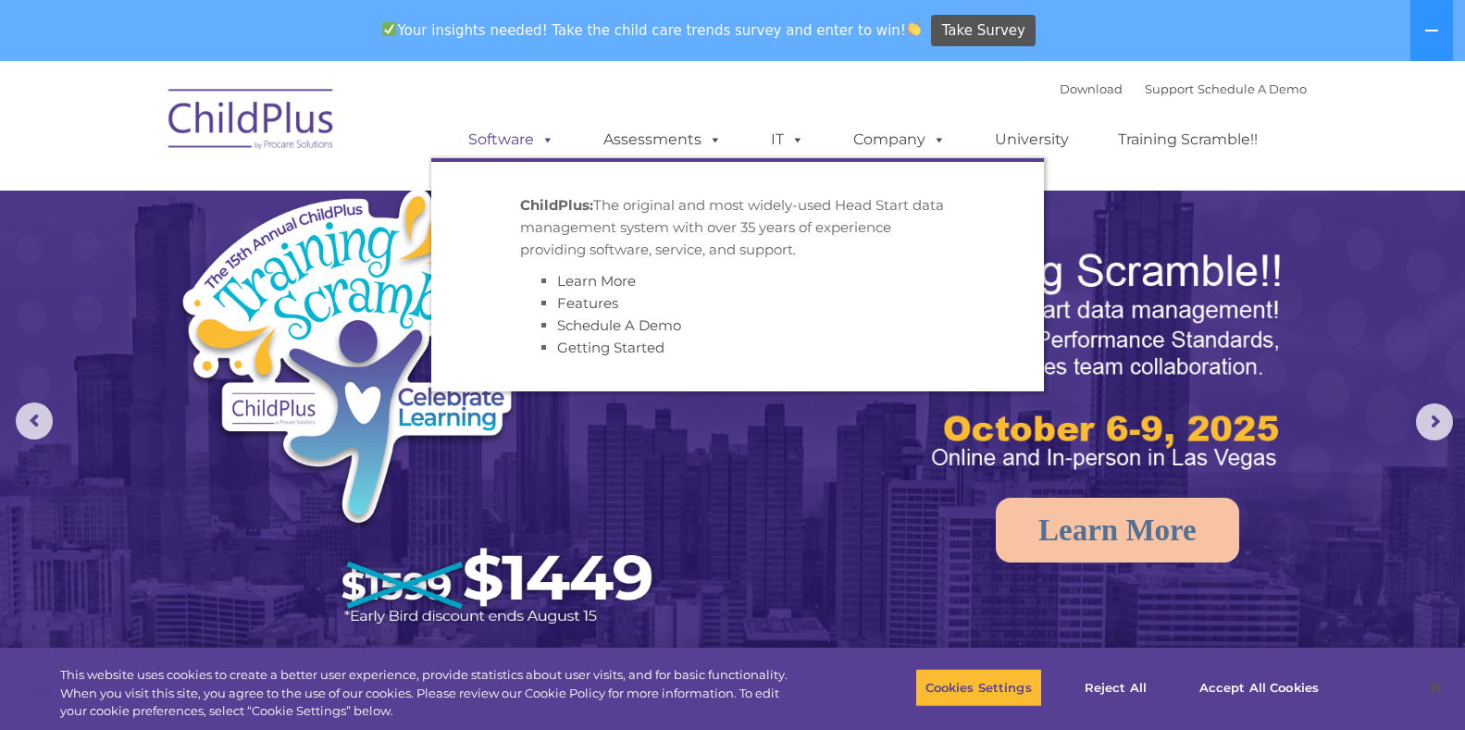
click at [477, 135] on link "Software" at bounding box center [511, 139] width 123 height 37
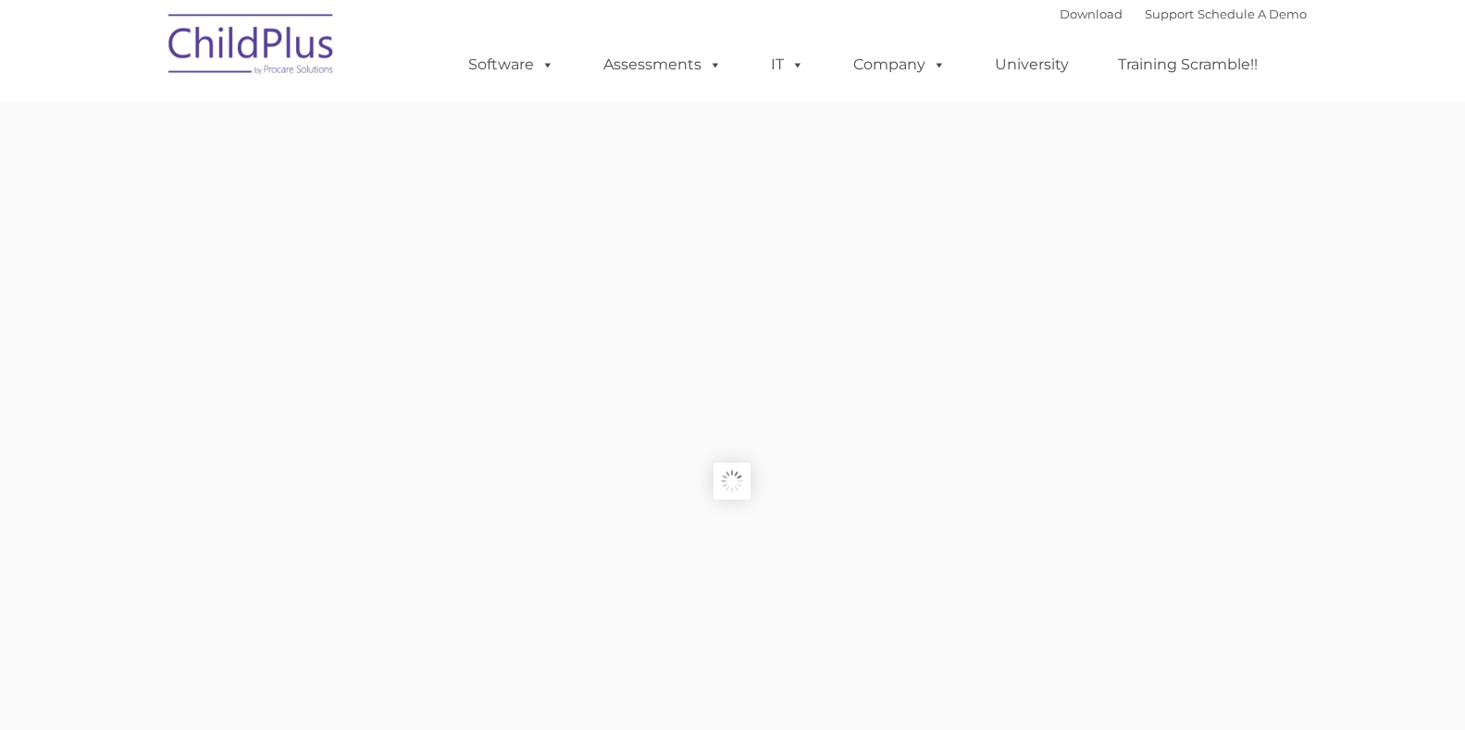
type input ""
